Goal: Browse casually

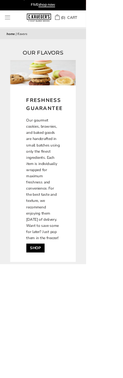
scroll to position [10, 0]
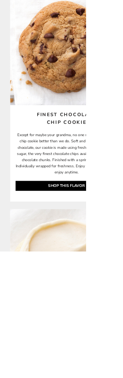
scroll to position [2354, 0]
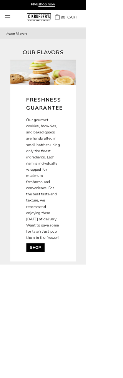
scroll to position [10, 0]
click at [80, 15] on div "****** TRY US! Sign In ( 0 ) CART ( 0 ) CART Bestsellers Summer Summer Vibes Su…" at bounding box center [61, 22] width 123 height 33
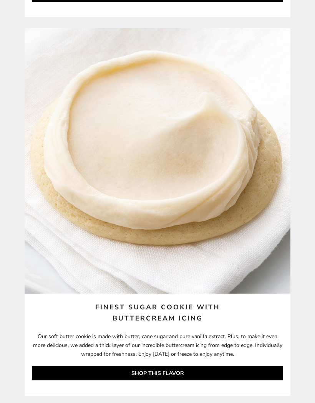
scroll to position [3053, 0]
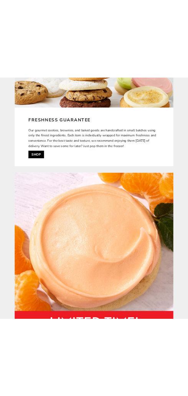
scroll to position [139, 0]
